Goal: Use online tool/utility: Utilize a website feature to perform a specific function

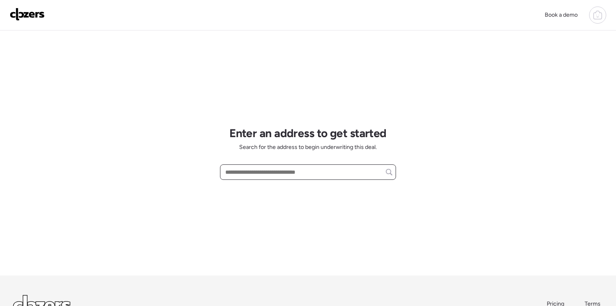
click at [280, 171] on input "text" at bounding box center [308, 172] width 169 height 11
paste input "**********"
click at [276, 189] on span "[STREET_ADDRESS]" at bounding box center [249, 187] width 53 height 8
type input "**********"
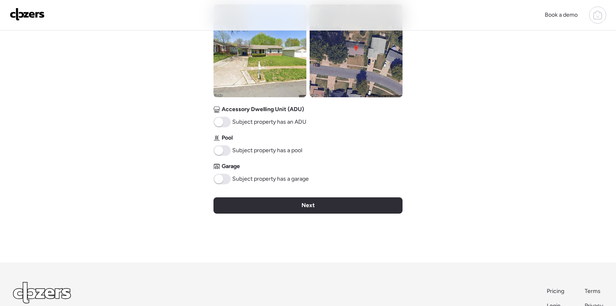
scroll to position [382, 0]
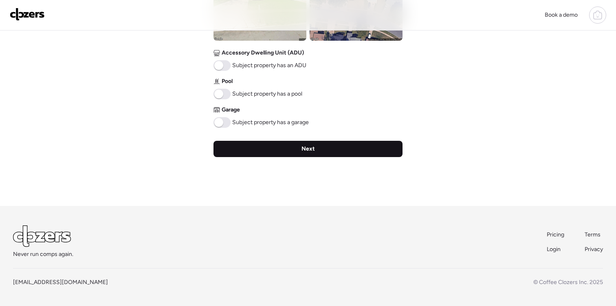
click at [312, 151] on span "Next" at bounding box center [307, 149] width 13 height 8
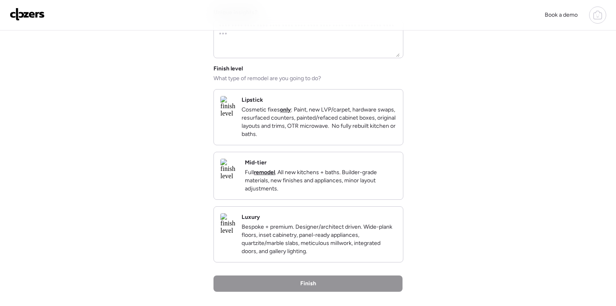
scroll to position [0, 0]
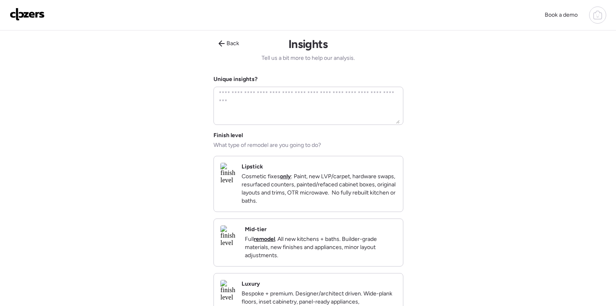
drag, startPoint x: 326, startPoint y: 181, endPoint x: 389, endPoint y: 202, distance: 65.6
click at [326, 181] on p "Cosmetic fixes only : Paint, new LVP/carpet, hardware swaps, resurfaced counter…" at bounding box center [319, 189] width 155 height 33
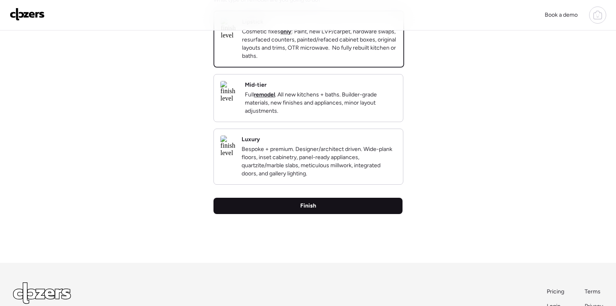
click at [341, 214] on div "Finish" at bounding box center [307, 206] width 189 height 16
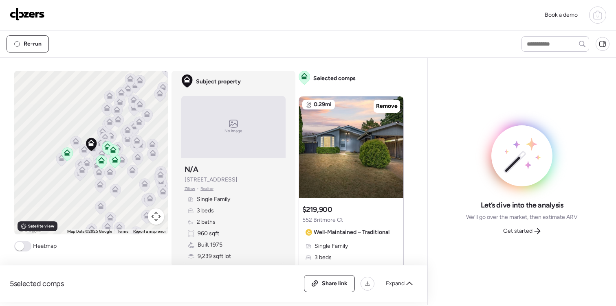
click at [22, 245] on span at bounding box center [19, 246] width 9 height 9
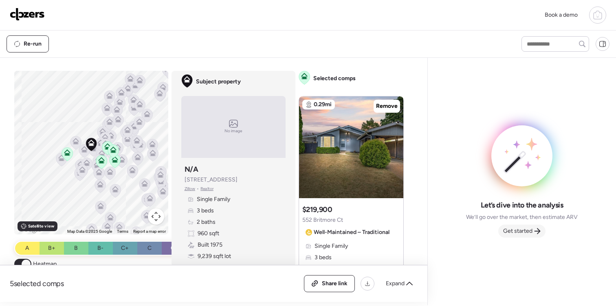
click at [528, 228] on span "Get started" at bounding box center [517, 231] width 29 height 8
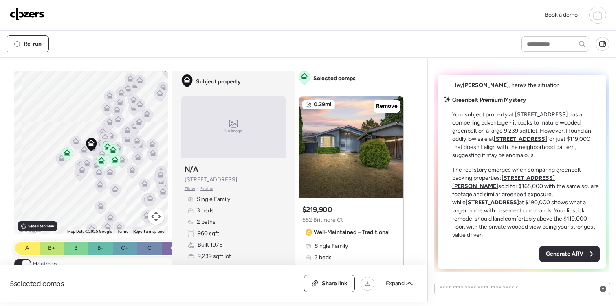
click at [567, 253] on span "Generate ARV" at bounding box center [564, 254] width 37 height 8
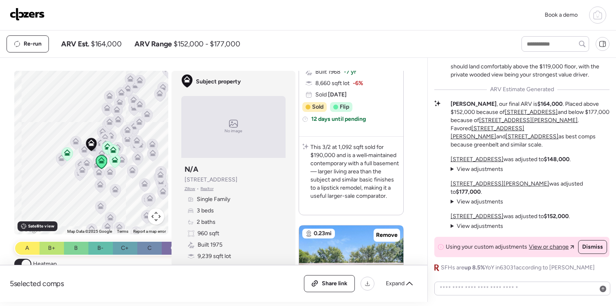
scroll to position [588, 0]
click at [594, 249] on span "Dismiss" at bounding box center [592, 247] width 21 height 8
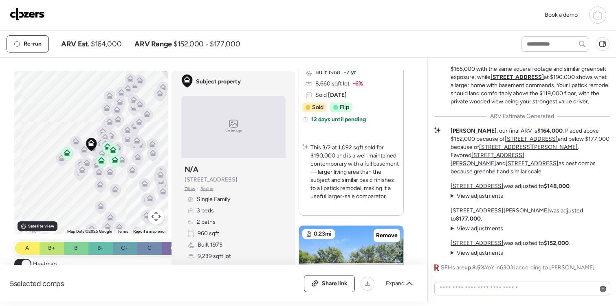
click at [193, 188] on span "Zillow" at bounding box center [189, 189] width 11 height 7
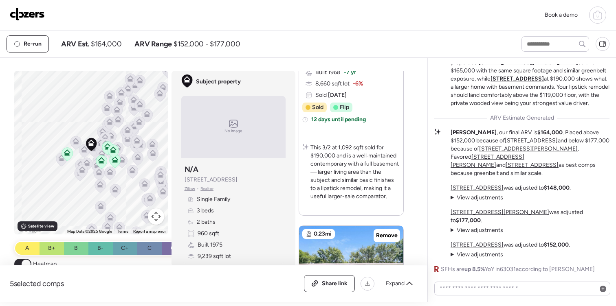
scroll to position [0, 0]
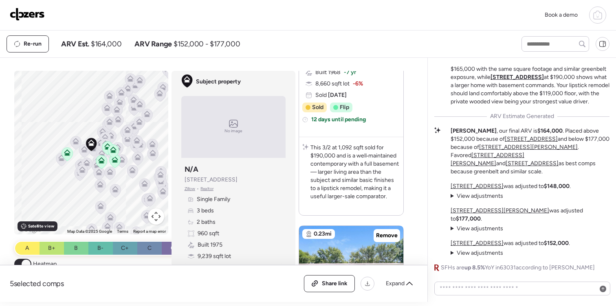
click at [453, 227] on summary "View adjustments Hide adjustments" at bounding box center [476, 229] width 53 height 8
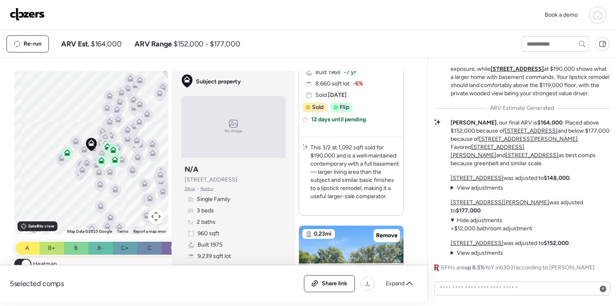
click at [452, 251] on summary "View adjustments Hide adjustments" at bounding box center [476, 253] width 53 height 8
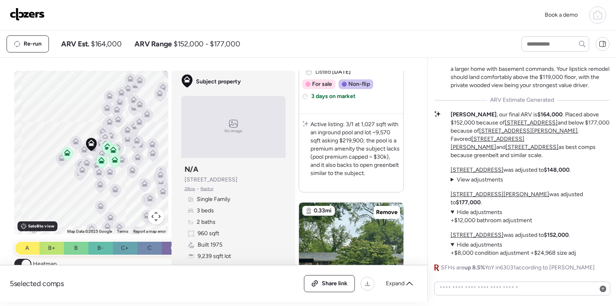
scroll to position [237, 0]
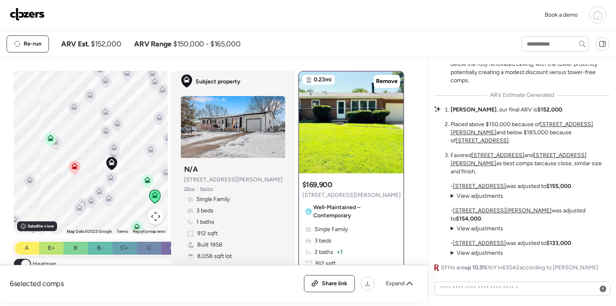
scroll to position [1, 0]
